Goal: Task Accomplishment & Management: Use online tool/utility

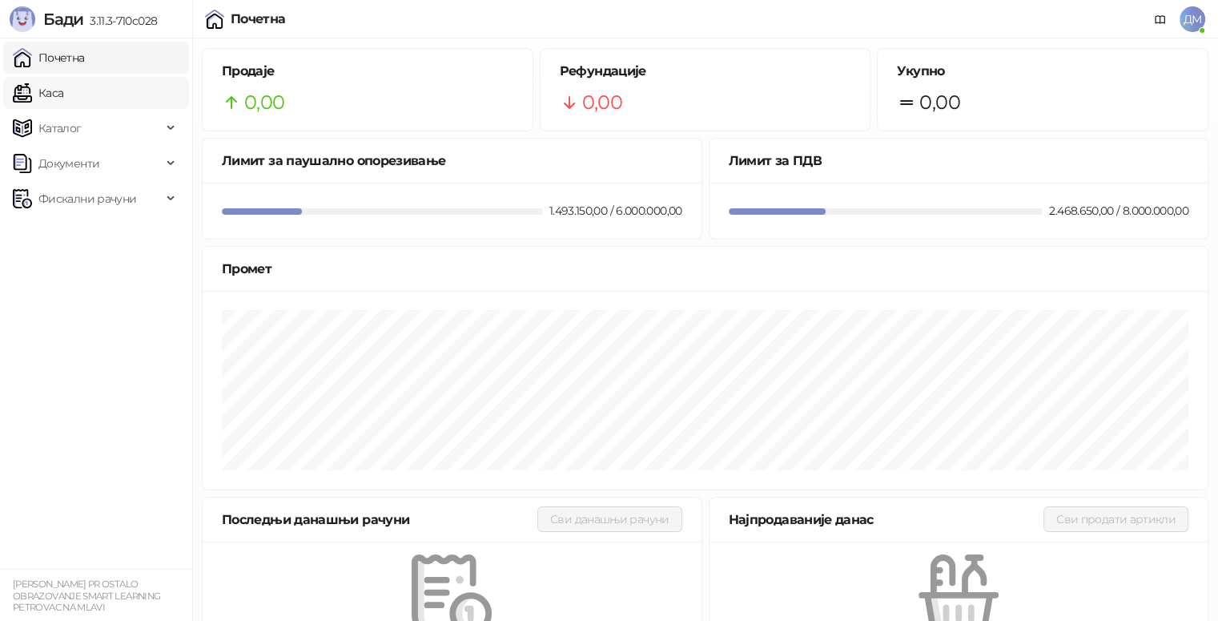
click at [63, 99] on link "Каса" at bounding box center [38, 93] width 50 height 32
